Goal: Information Seeking & Learning: Learn about a topic

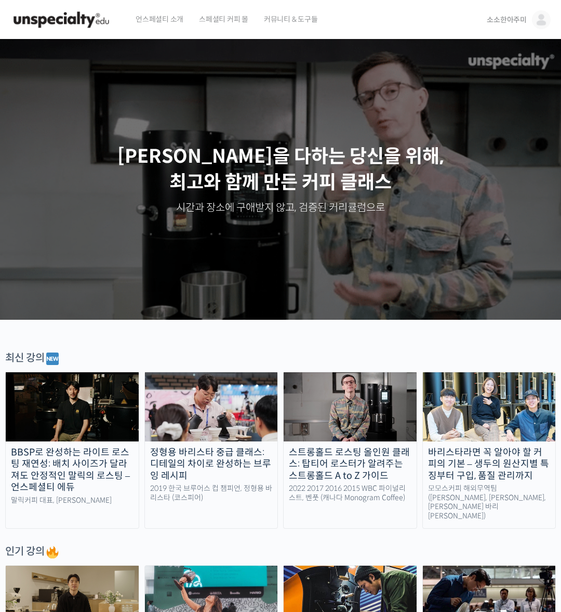
click at [461, 15] on span "소소한아주미" at bounding box center [507, 19] width 40 height 9
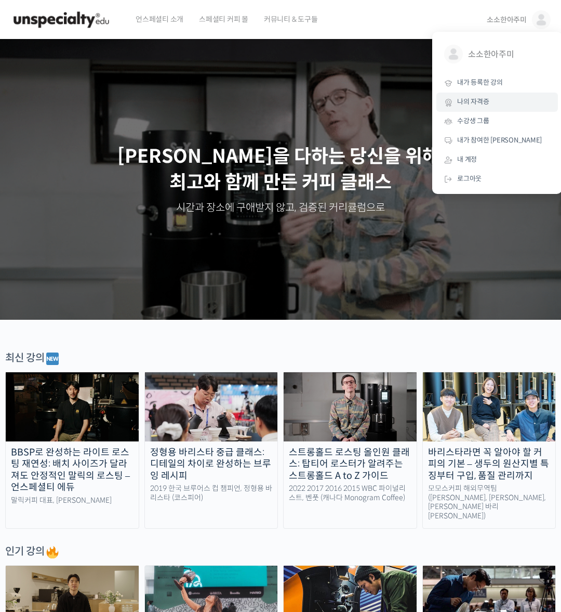
click at [461, 101] on span "나의 자격증" at bounding box center [473, 101] width 32 height 9
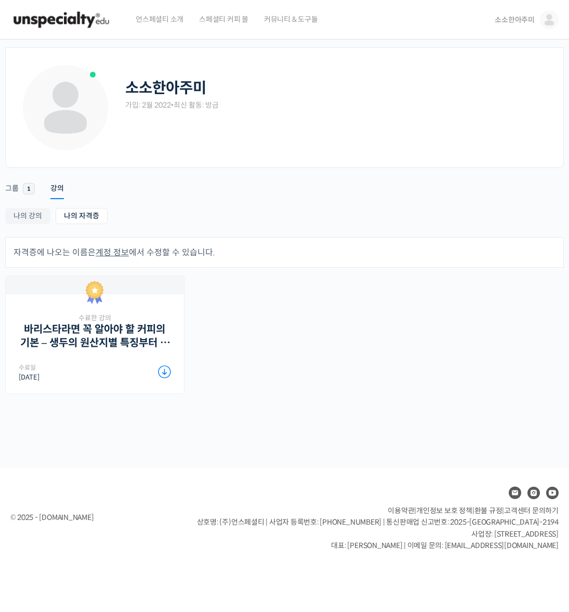
click at [519, 27] on link "소소한아주미" at bounding box center [527, 19] width 64 height 39
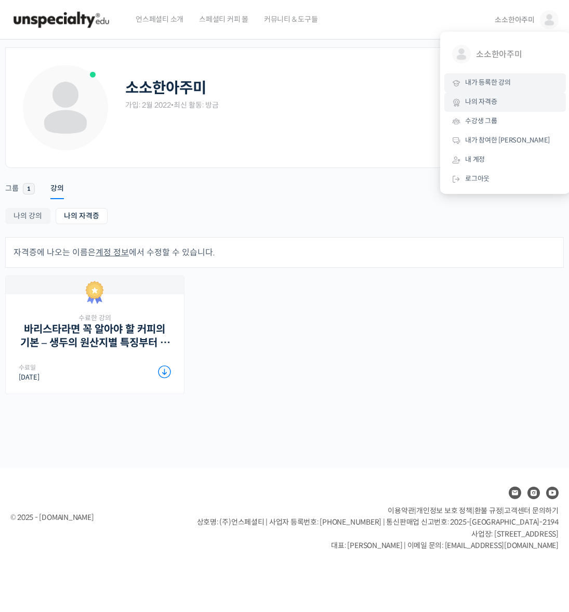
click at [498, 80] on span "내가 등록한 강의" at bounding box center [488, 82] width 46 height 9
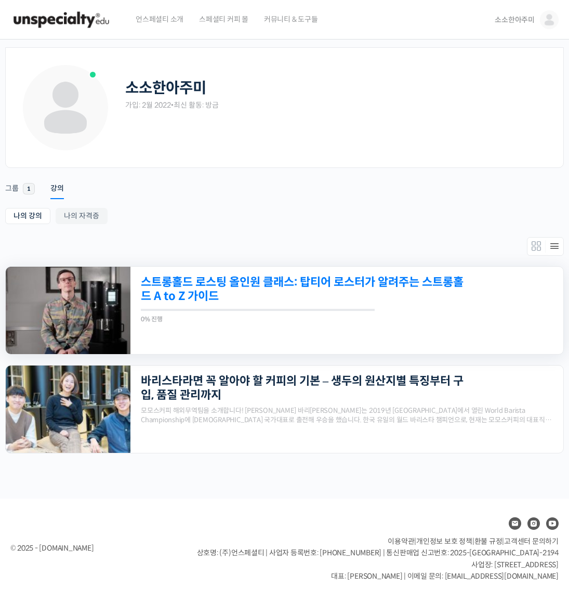
click at [237, 293] on link "스트롱홀드 로스팅 올인원 클래스: 탑티어 로스터가 알려주는 스트롱홀드 A to Z 가이드" at bounding box center [305, 289] width 329 height 29
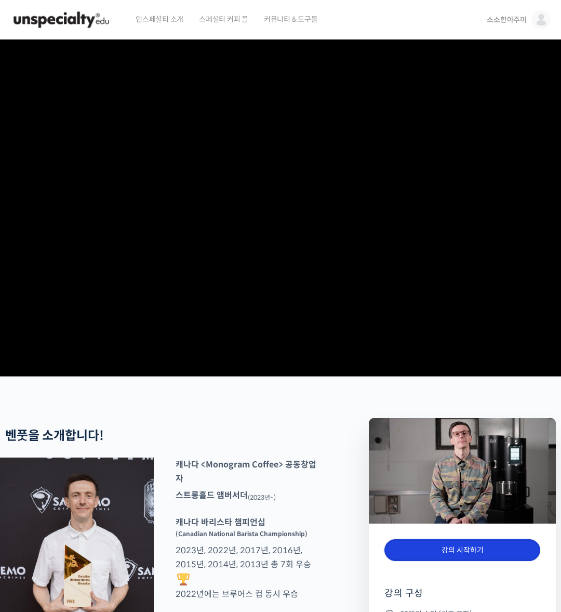
click at [473, 561] on link "강의 시작하기" at bounding box center [463, 550] width 156 height 22
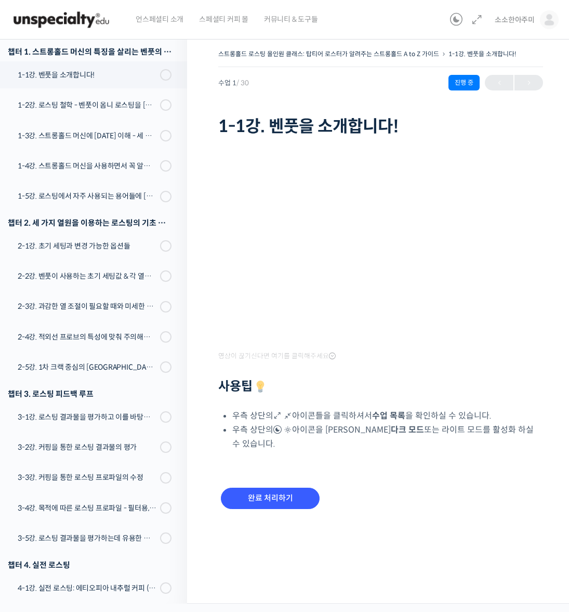
scroll to position [149, 0]
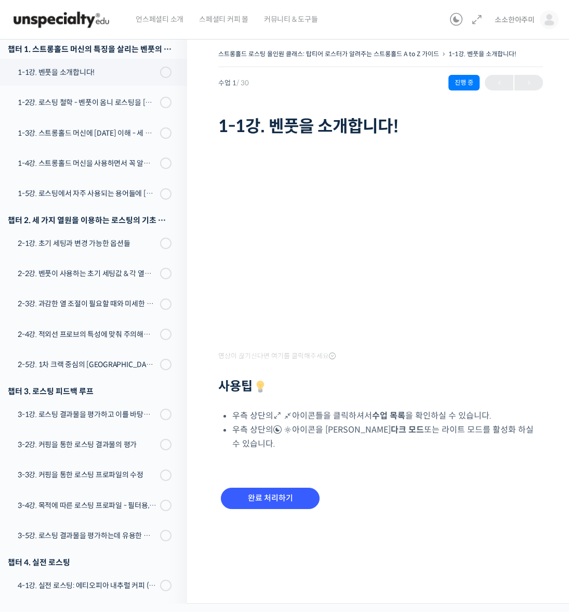
click at [439, 389] on h2 "사용팁" at bounding box center [380, 387] width 325 height 16
click at [289, 496] on input "완료 처리하기" at bounding box center [270, 497] width 99 height 21
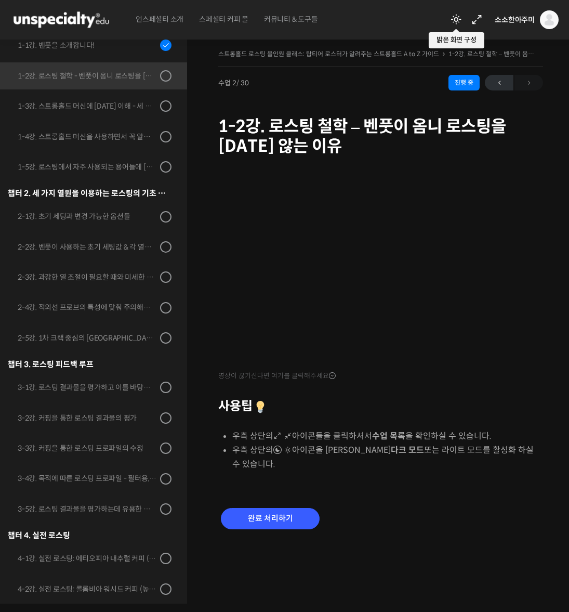
scroll to position [199, 0]
